Goal: Obtain resource: Obtain resource

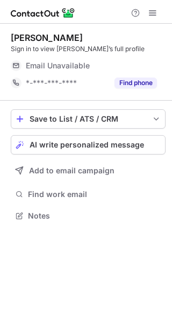
scroll to position [5, 5]
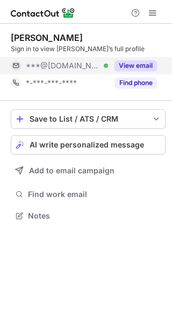
click at [130, 68] on button "View email" at bounding box center [136, 65] width 43 height 11
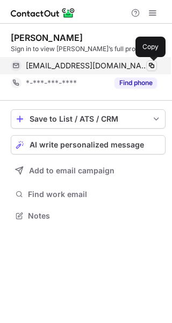
click at [151, 65] on span at bounding box center [152, 65] width 9 height 9
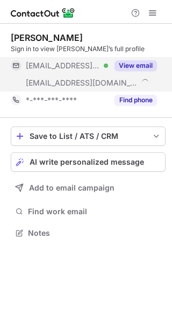
scroll to position [225, 172]
click at [146, 62] on button "View email" at bounding box center [136, 65] width 43 height 11
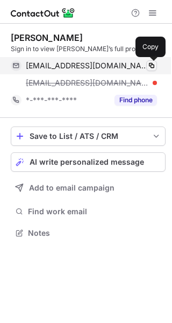
click at [155, 66] on span at bounding box center [152, 65] width 9 height 9
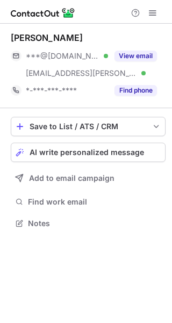
scroll to position [215, 172]
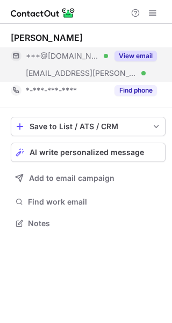
drag, startPoint x: 138, startPoint y: 71, endPoint x: 141, endPoint y: 64, distance: 7.5
click at [137, 67] on div "***@gmail.com Verified ***@cox.net Verified View email" at bounding box center [88, 64] width 155 height 34
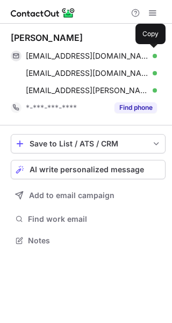
scroll to position [233, 172]
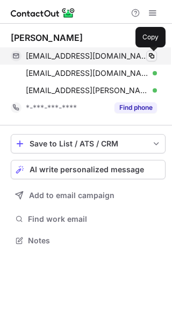
click at [154, 59] on span at bounding box center [152, 56] width 9 height 9
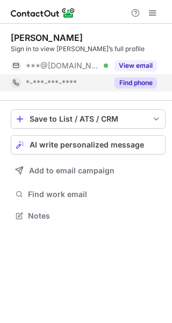
scroll to position [5, 5]
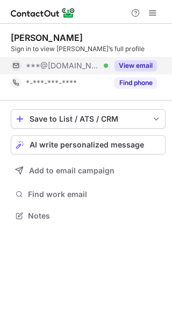
click at [146, 65] on button "View email" at bounding box center [136, 65] width 43 height 11
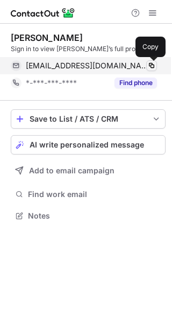
click at [150, 66] on span at bounding box center [152, 65] width 9 height 9
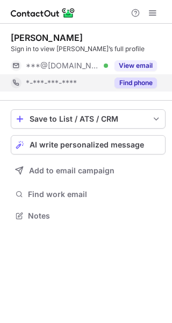
scroll to position [5, 5]
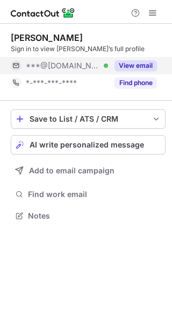
click at [136, 66] on button "View email" at bounding box center [136, 65] width 43 height 11
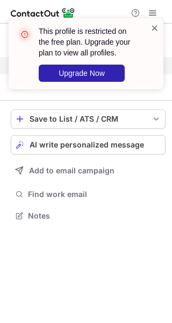
click at [156, 27] on span at bounding box center [155, 28] width 9 height 11
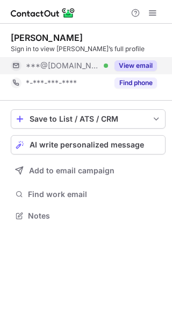
click at [129, 69] on button "View email" at bounding box center [136, 65] width 43 height 11
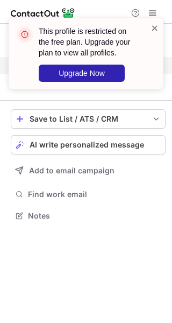
click at [155, 30] on span at bounding box center [155, 28] width 9 height 11
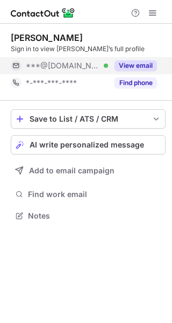
click at [143, 64] on button "View email" at bounding box center [136, 65] width 43 height 11
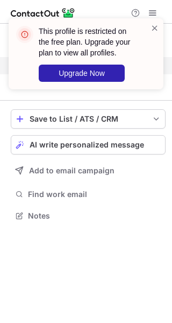
click at [143, 64] on div "This profile is restricted on the free plan. Upgrade your plan to view all prof…" at bounding box center [93, 54] width 109 height 56
click at [152, 29] on span at bounding box center [155, 28] width 9 height 11
